Goal: Task Accomplishment & Management: Manage account settings

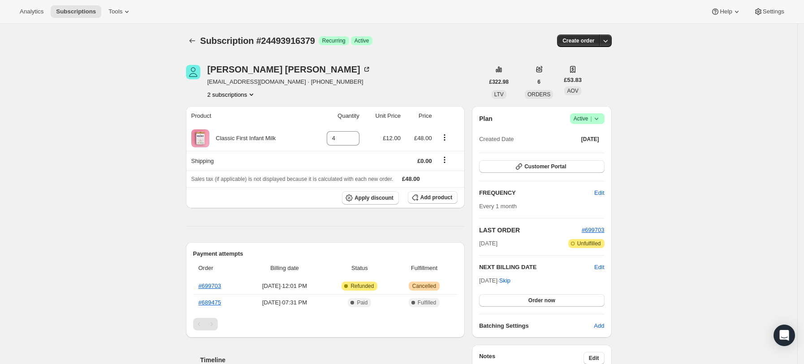
click at [134, 184] on div "Subscription #24493916379. This page is ready Subscription #24493916379 Success…" at bounding box center [399, 332] width 798 height 616
click at [605, 122] on div "Success Active |" at bounding box center [587, 118] width 35 height 11
click at [605, 121] on span "Success Active |" at bounding box center [587, 118] width 35 height 11
click at [612, 124] on div "Plan Success Active | Created Date [DATE] Customer Portal FREQUENCY Edit Every …" at bounding box center [541, 222] width 139 height 232
click at [605, 116] on span "Success Active |" at bounding box center [587, 118] width 35 height 11
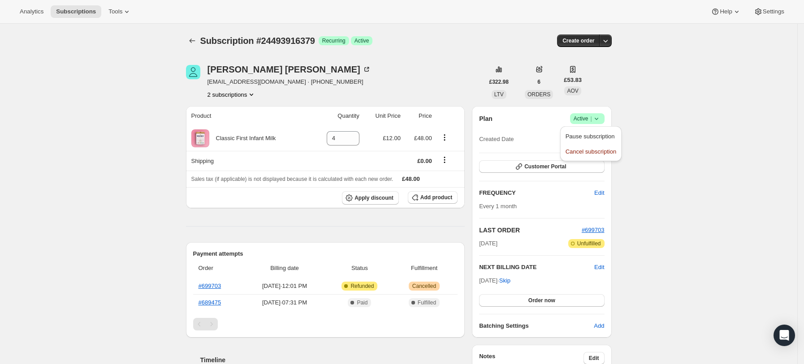
click at [582, 160] on div "Pause subscription Cancel subscription" at bounding box center [590, 143] width 61 height 35
click at [585, 157] on button "Cancel subscription" at bounding box center [591, 151] width 56 height 14
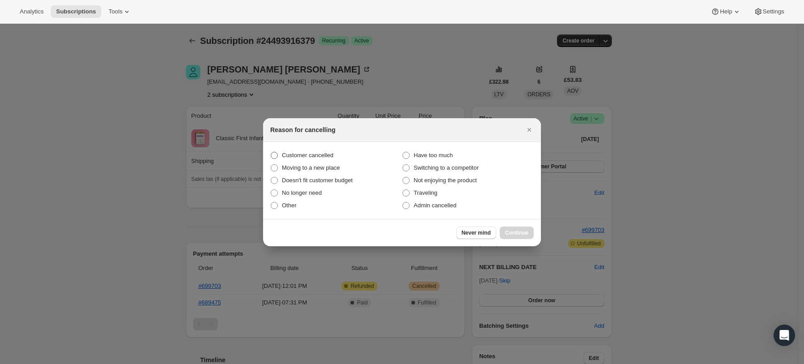
click at [307, 152] on span "Customer cancelled" at bounding box center [308, 155] width 52 height 7
click at [271, 152] on input "Customer cancelled" at bounding box center [271, 152] width 0 height 0
radio input "true"
click at [505, 230] on button "Continue" at bounding box center [517, 233] width 34 height 13
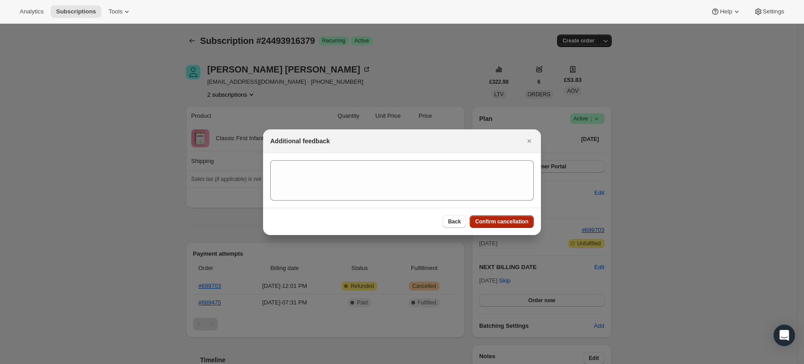
click at [501, 223] on span "Confirm cancellation" at bounding box center [501, 221] width 53 height 7
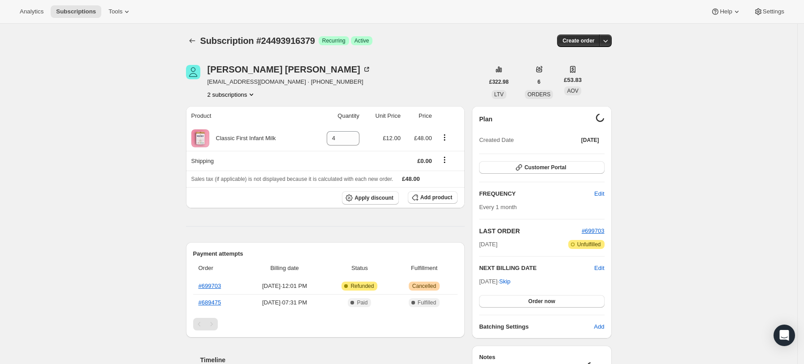
click at [252, 99] on div "[PERSON_NAME] [EMAIL_ADDRESS][DOMAIN_NAME] · [PHONE_NUMBER] 2 subscriptions £32…" at bounding box center [395, 329] width 433 height 556
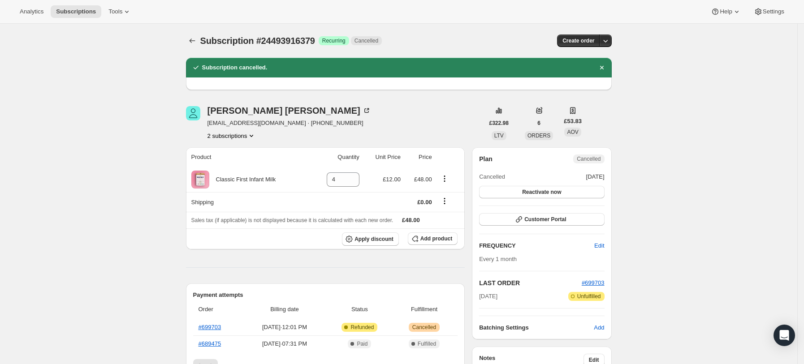
click at [241, 135] on button "2 subscriptions" at bounding box center [232, 135] width 49 height 9
click at [238, 155] on span "21762080987" at bounding box center [222, 152] width 36 height 7
